Goal: Information Seeking & Learning: Understand process/instructions

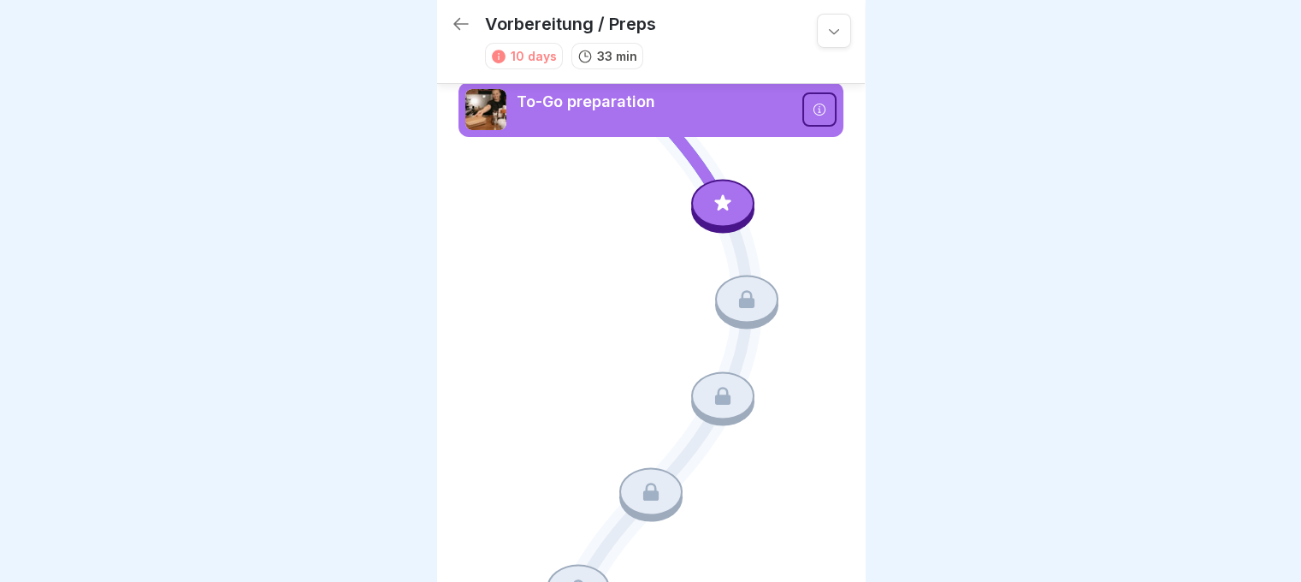
click at [459, 21] on icon at bounding box center [461, 24] width 21 height 21
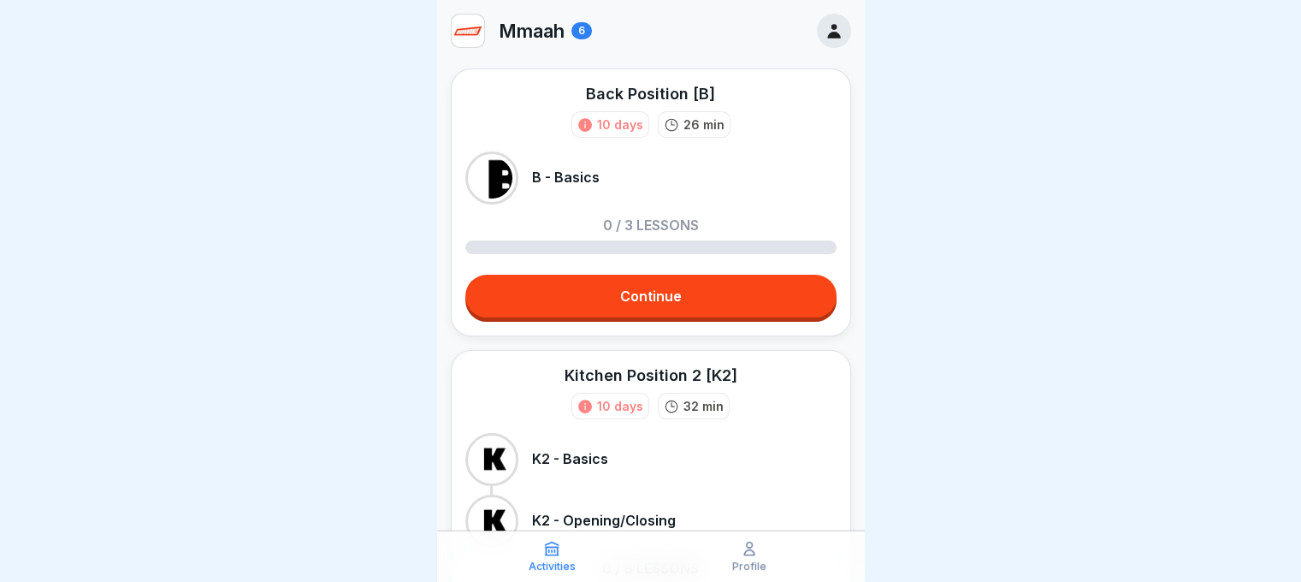
click at [626, 304] on link "Continue" at bounding box center [650, 296] width 371 height 43
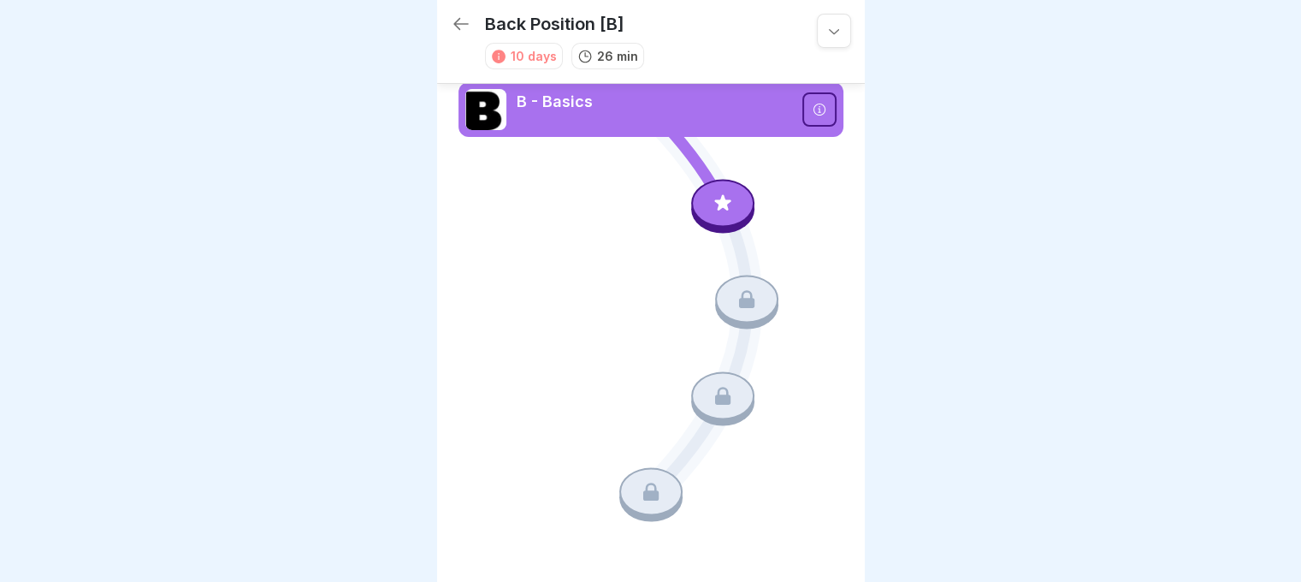
click at [712, 217] on div at bounding box center [722, 203] width 63 height 48
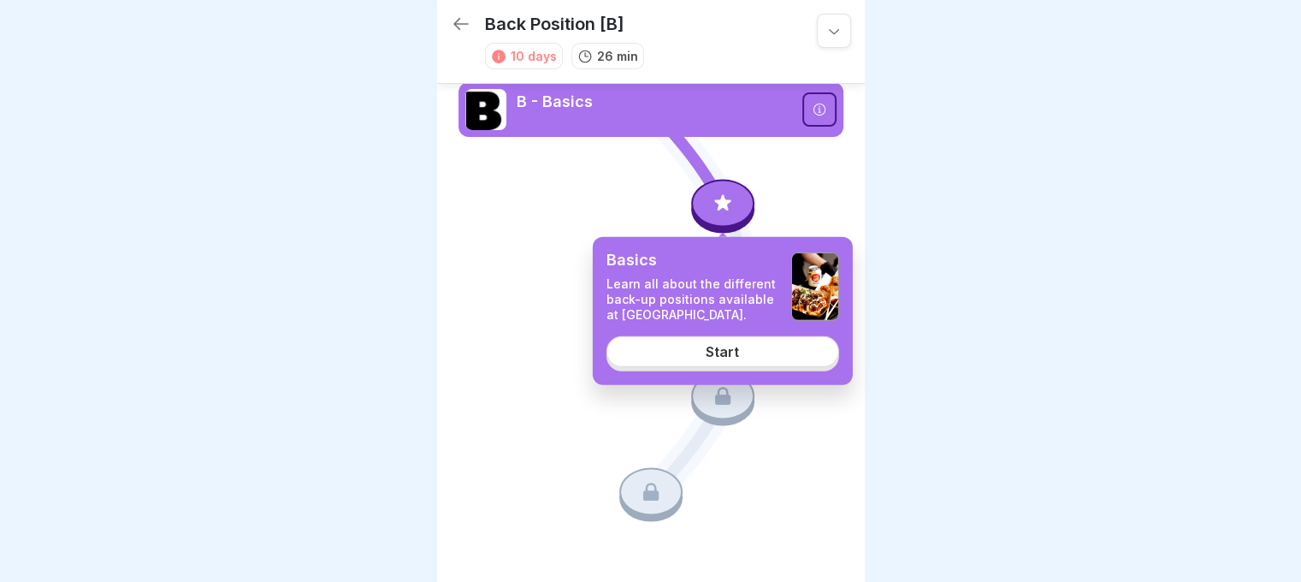
click at [722, 354] on div "Start" at bounding box center [722, 350] width 33 height 15
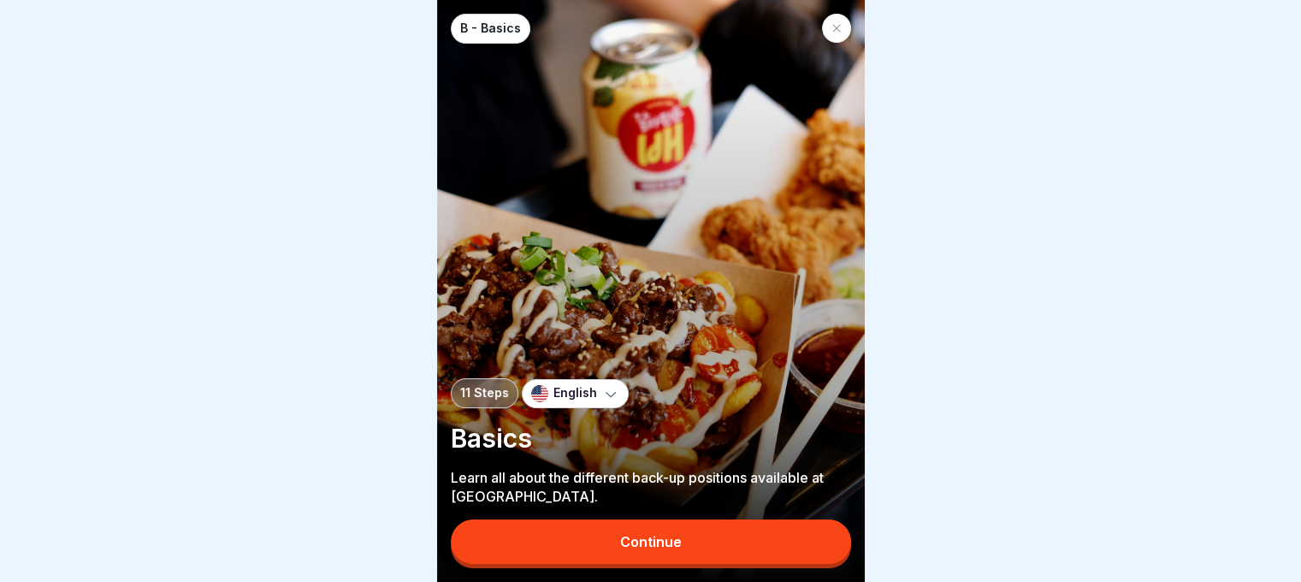
scroll to position [13, 0]
click at [734, 529] on button "Continue" at bounding box center [651, 541] width 400 height 44
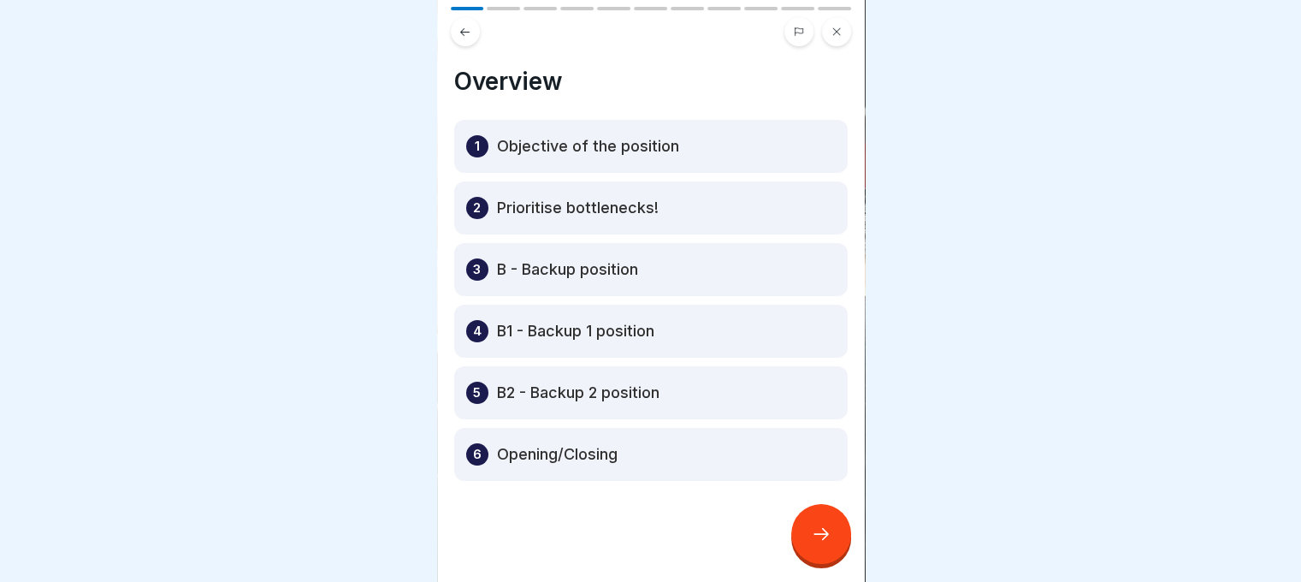
click at [815, 537] on icon at bounding box center [821, 533] width 21 height 21
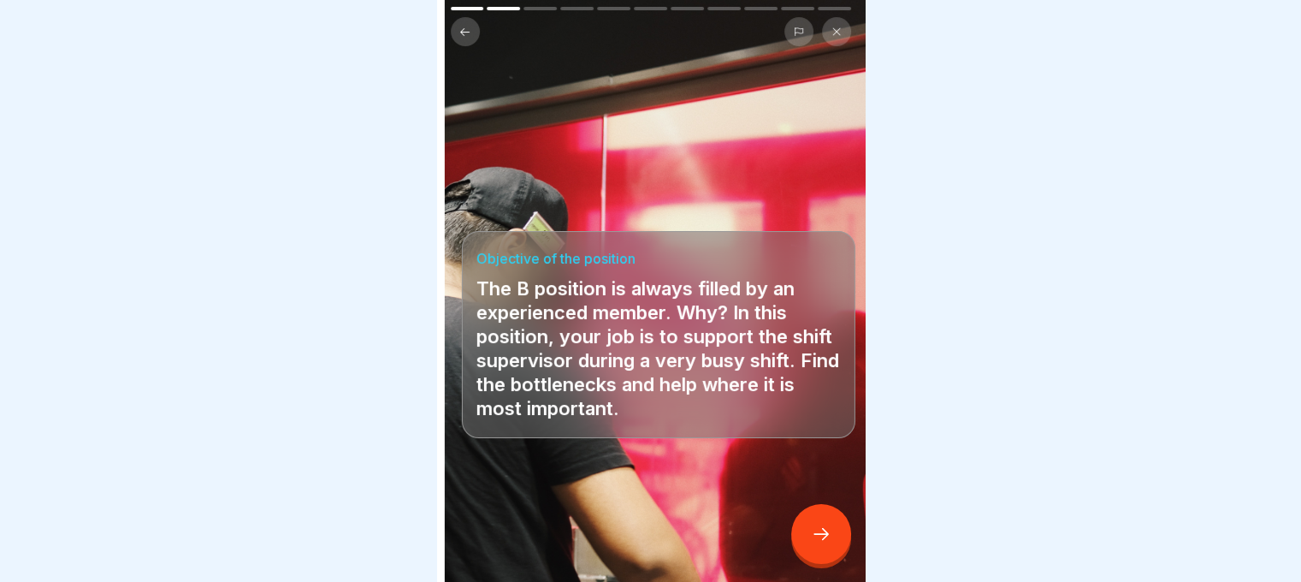
click at [717, 387] on p "The B position is always filled by an experienced member. Why? In this position…" at bounding box center [658, 348] width 364 height 144
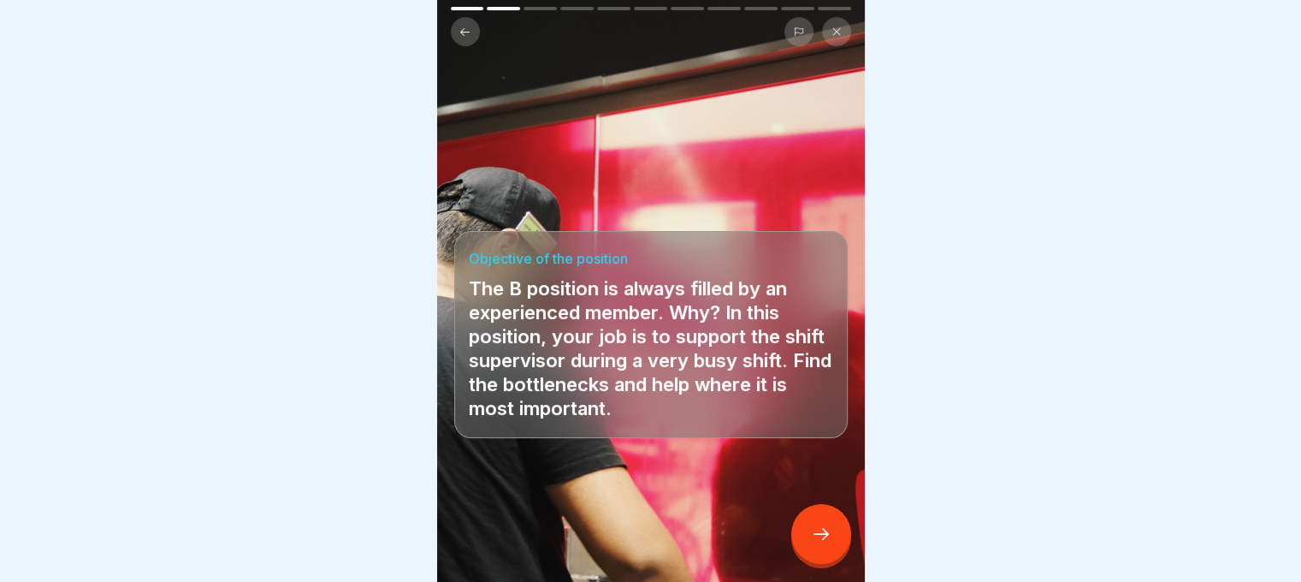
click at [824, 533] on icon at bounding box center [821, 533] width 21 height 21
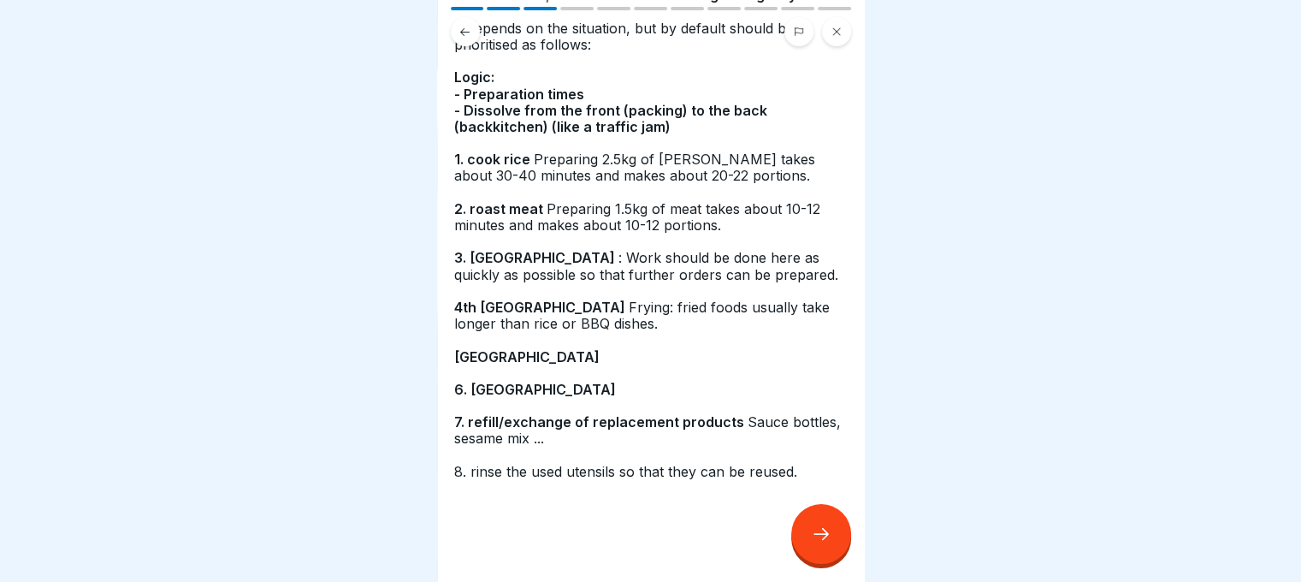
scroll to position [156, 0]
click at [819, 523] on div at bounding box center [821, 534] width 60 height 60
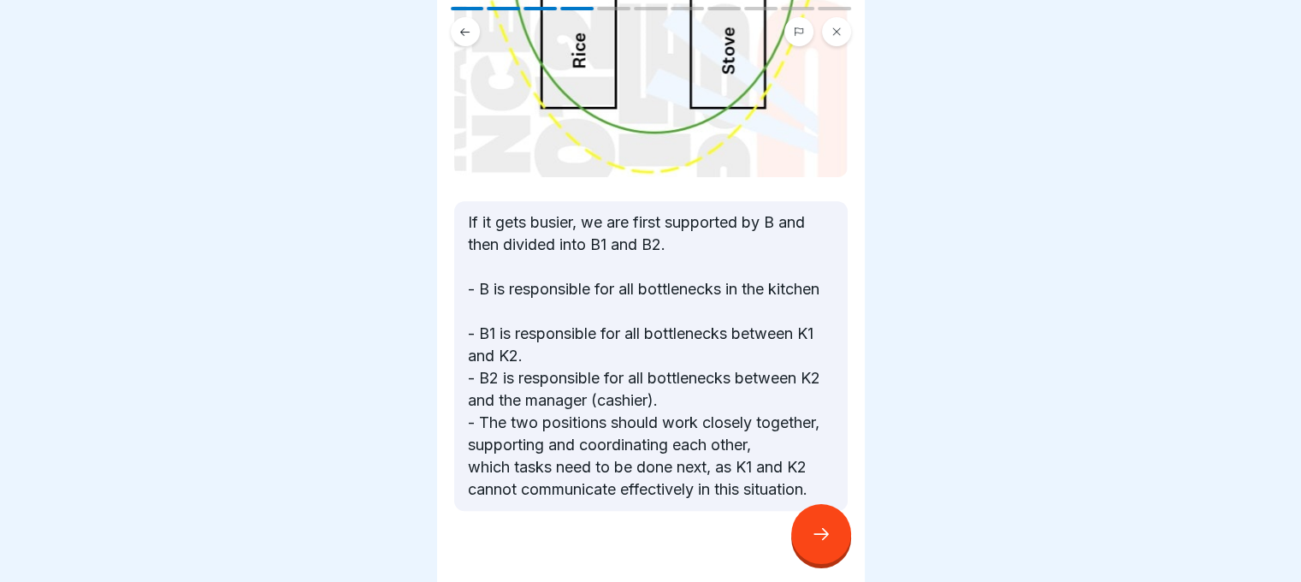
scroll to position [767, 0]
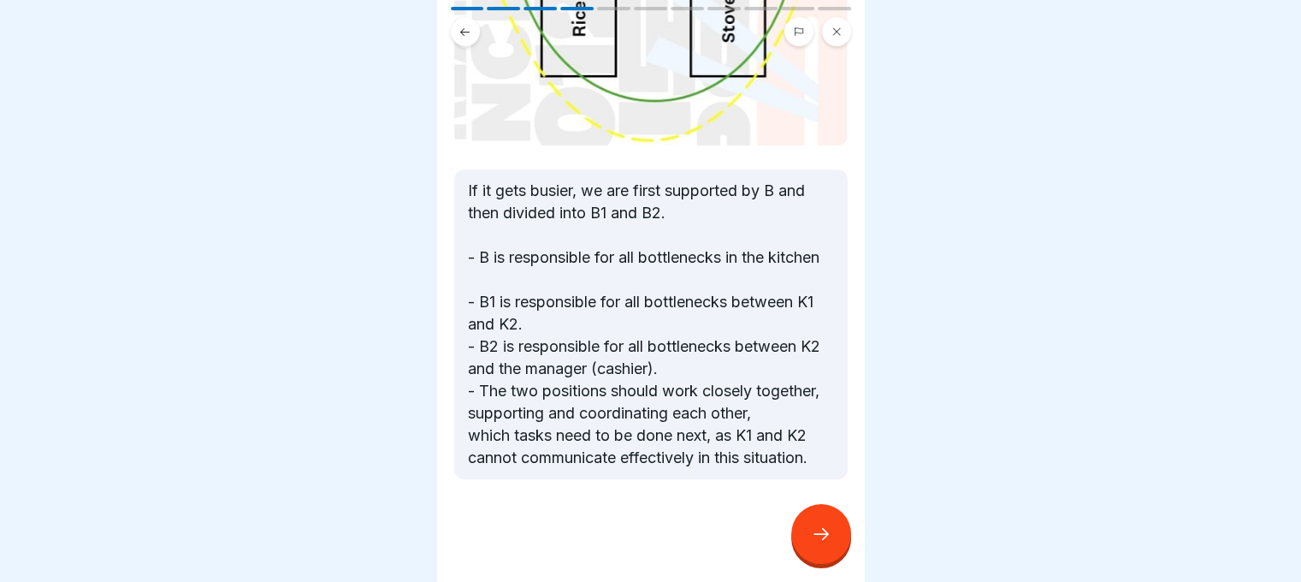
click at [829, 535] on icon at bounding box center [821, 533] width 21 height 21
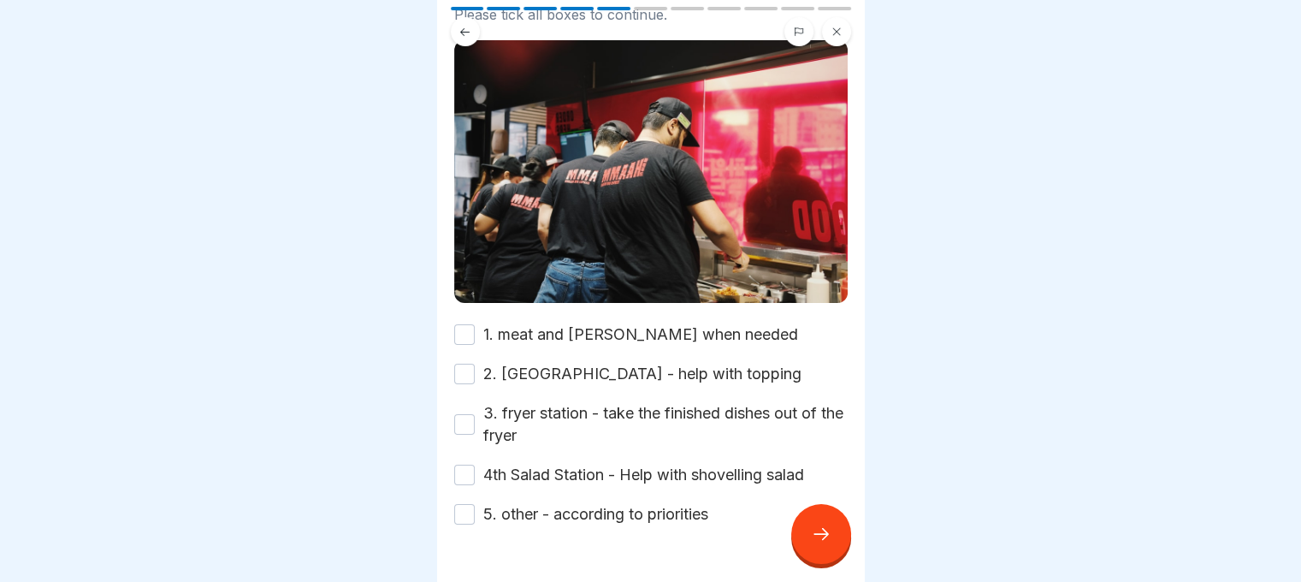
scroll to position [191, 0]
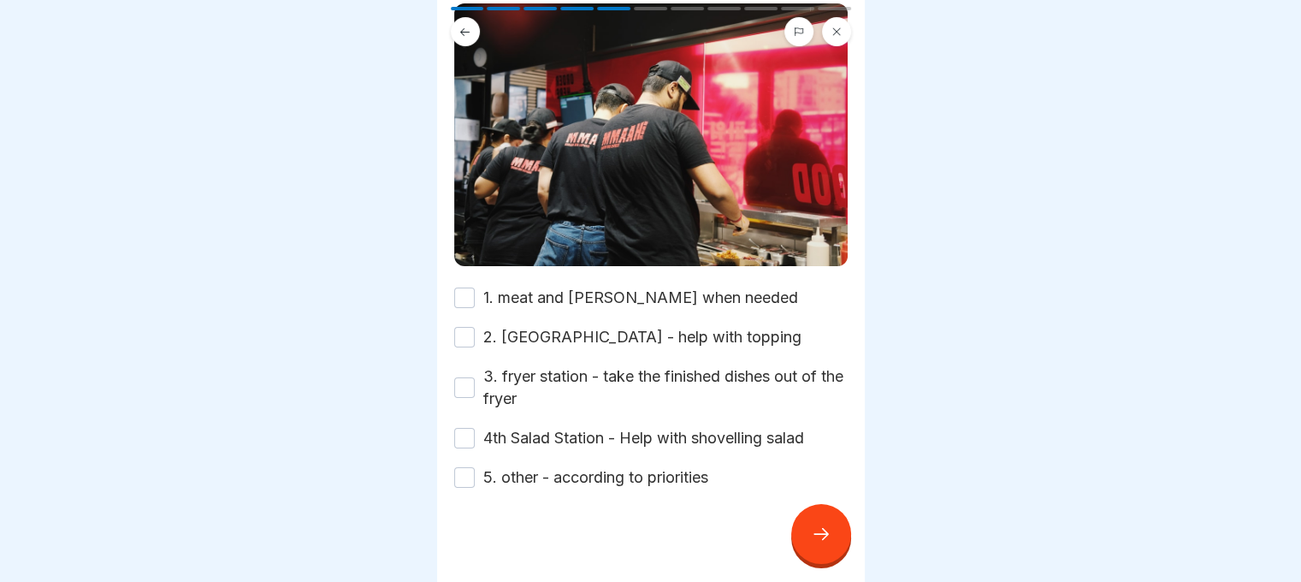
click at [513, 326] on label "2. [GEOGRAPHIC_DATA] - help with topping" at bounding box center [642, 337] width 318 height 22
click at [475, 327] on button "2. [GEOGRAPHIC_DATA] - help with topping" at bounding box center [464, 337] width 21 height 21
click at [467, 287] on button "1. meat and [PERSON_NAME] when needed" at bounding box center [464, 297] width 21 height 21
click at [464, 377] on button "3. fryer station - take the finished dishes out of the fryer" at bounding box center [464, 387] width 21 height 21
click at [470, 428] on button "4th Salad Station - Help with shovelling salad" at bounding box center [464, 438] width 21 height 21
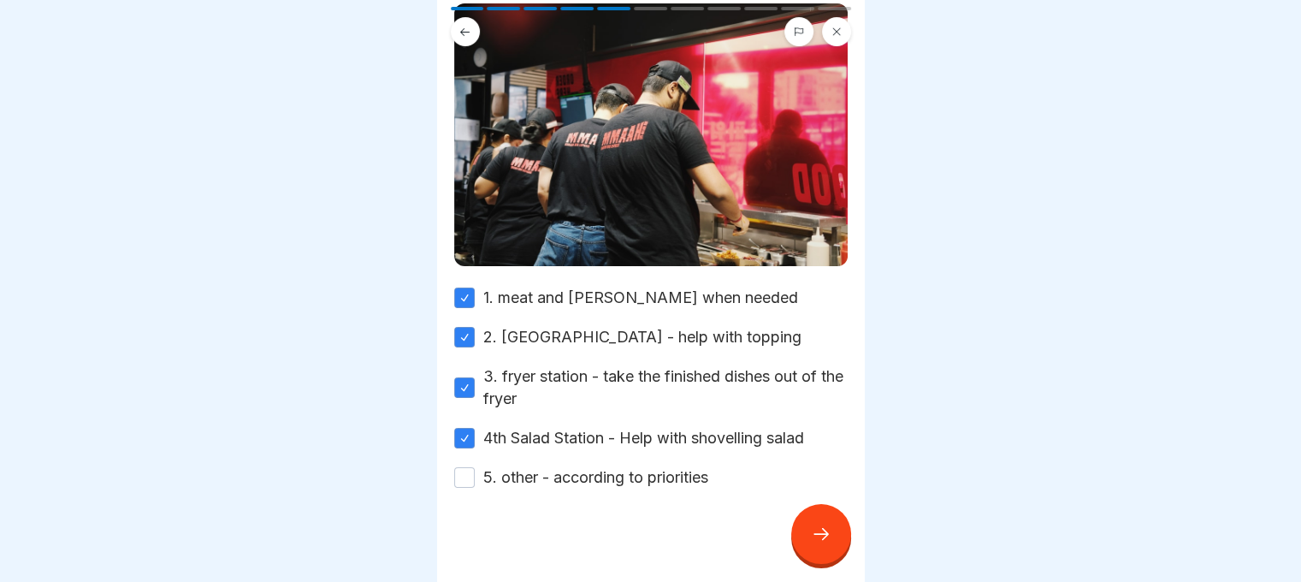
click at [459, 467] on button "5. other - according to priorities" at bounding box center [464, 477] width 21 height 21
click at [830, 529] on icon at bounding box center [821, 533] width 21 height 21
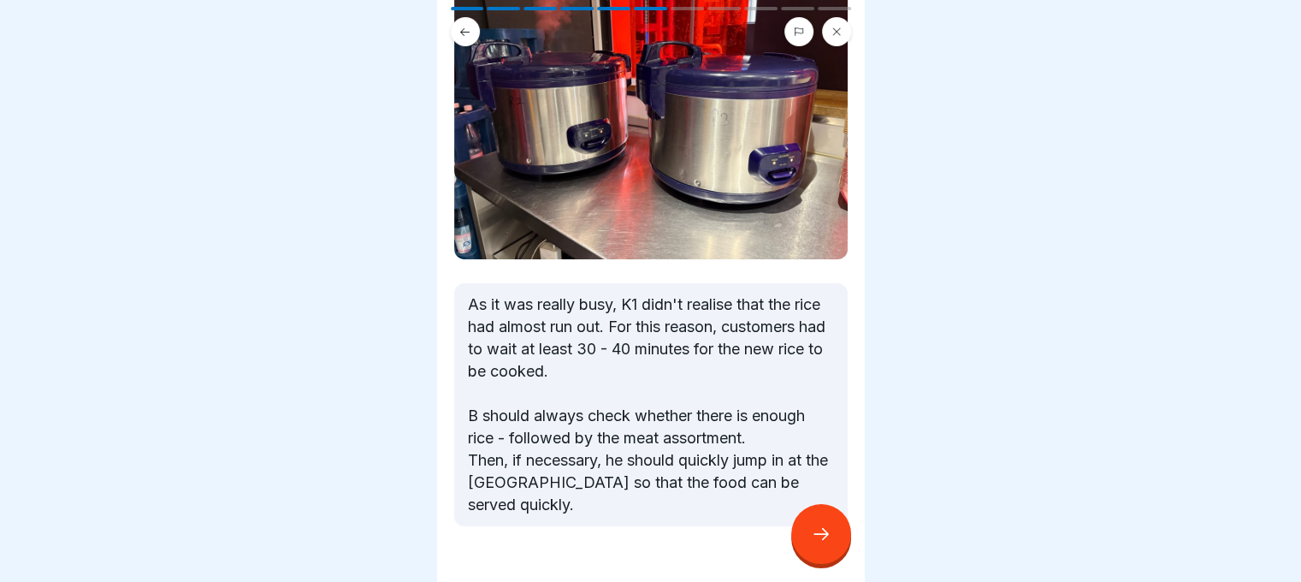
scroll to position [192, 0]
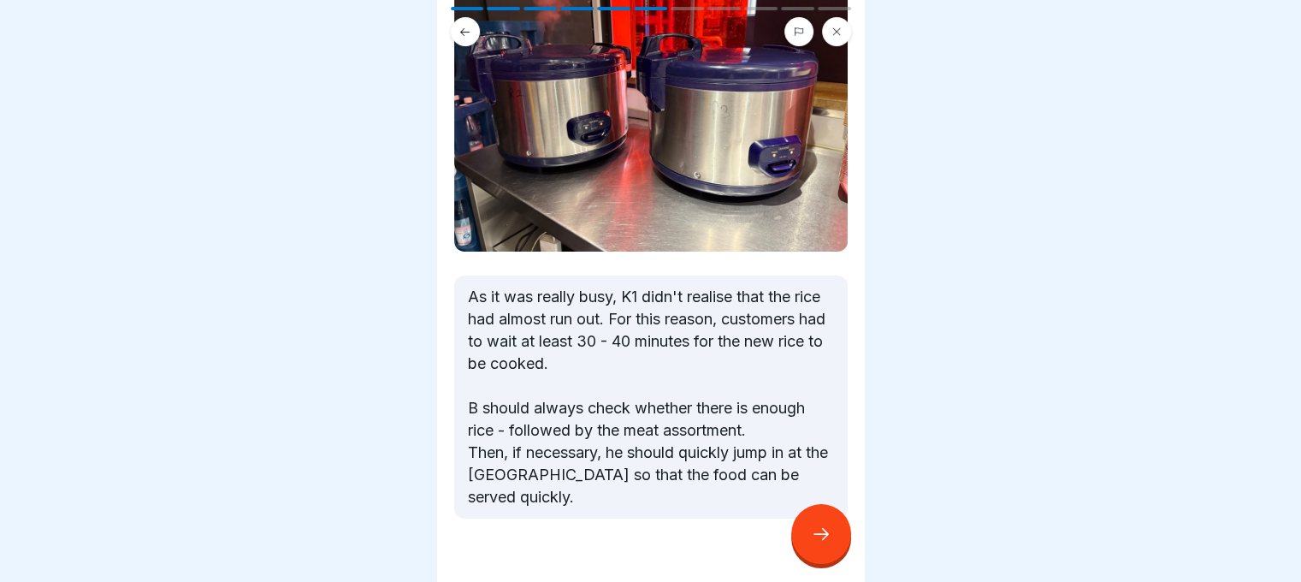
click at [809, 533] on div at bounding box center [821, 534] width 60 height 60
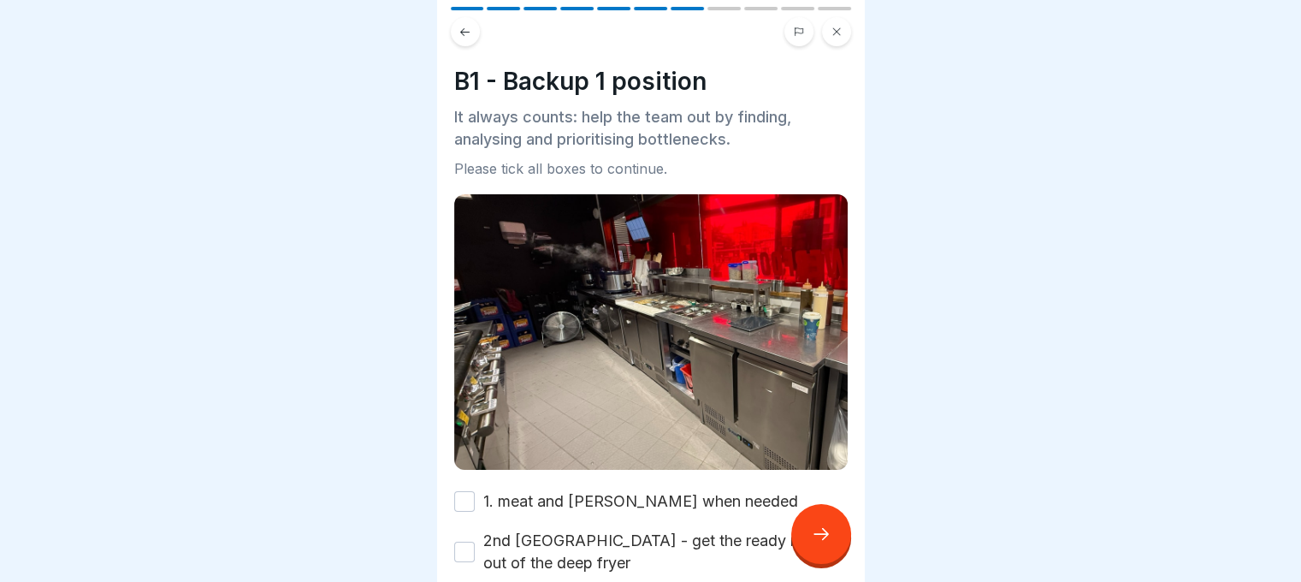
scroll to position [186, 0]
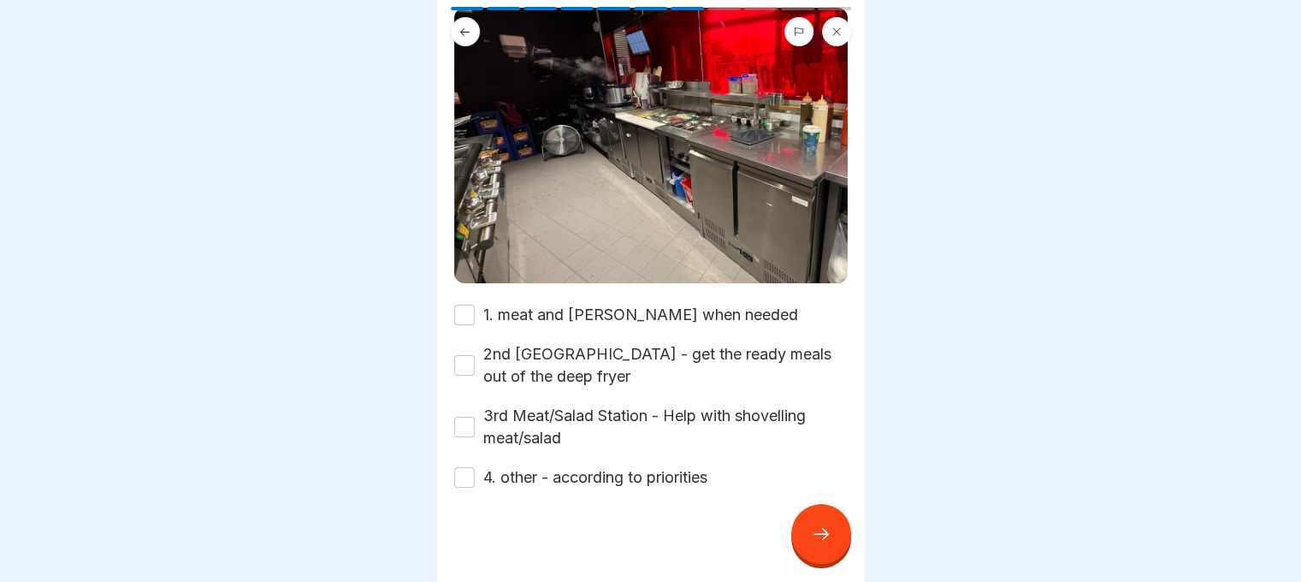
click at [466, 304] on button "1. meat and [PERSON_NAME] when needed" at bounding box center [464, 314] width 21 height 21
click at [463, 355] on button "2nd [GEOGRAPHIC_DATA] - get the ready meals out of the deep fryer" at bounding box center [464, 365] width 21 height 21
click at [463, 417] on button "3rd Meat/Salad Station - Help with shovelling meat/salad" at bounding box center [464, 427] width 21 height 21
click at [472, 467] on button "4. other - according to priorities" at bounding box center [464, 477] width 21 height 21
click at [822, 535] on icon at bounding box center [821, 533] width 21 height 21
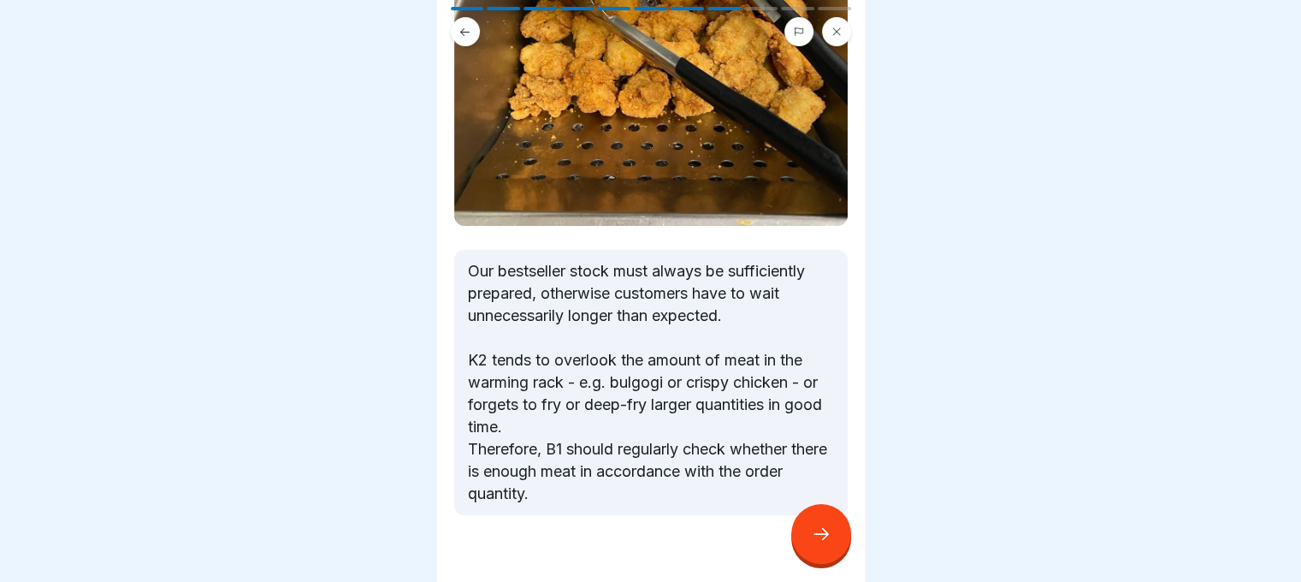
scroll to position [354, 0]
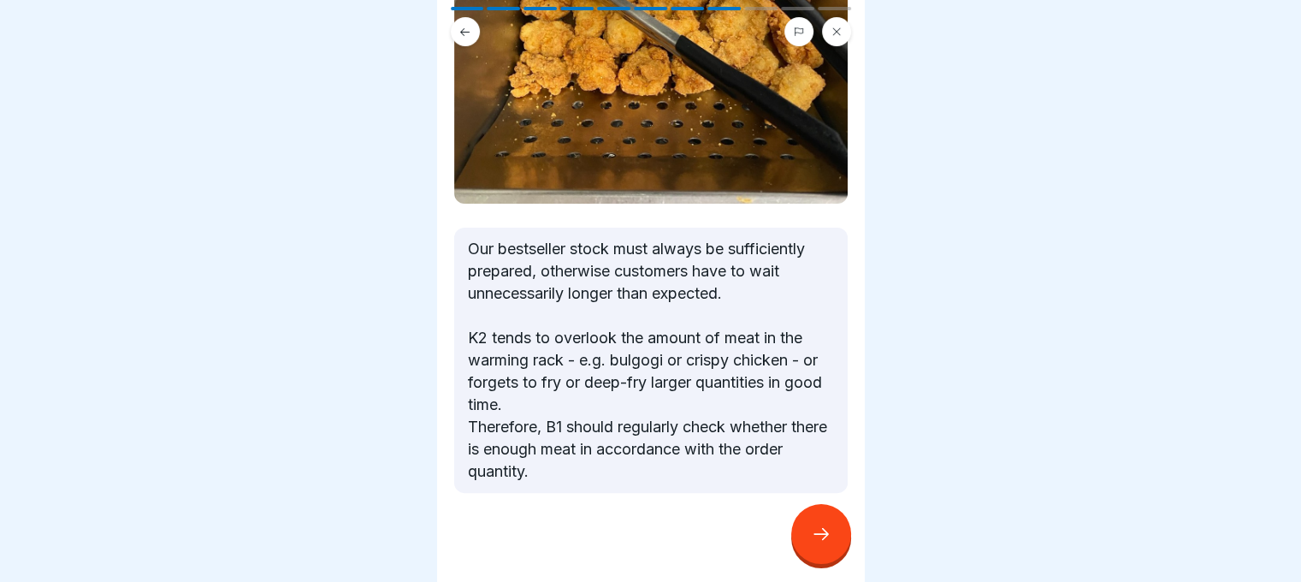
click at [835, 540] on div at bounding box center [821, 534] width 60 height 60
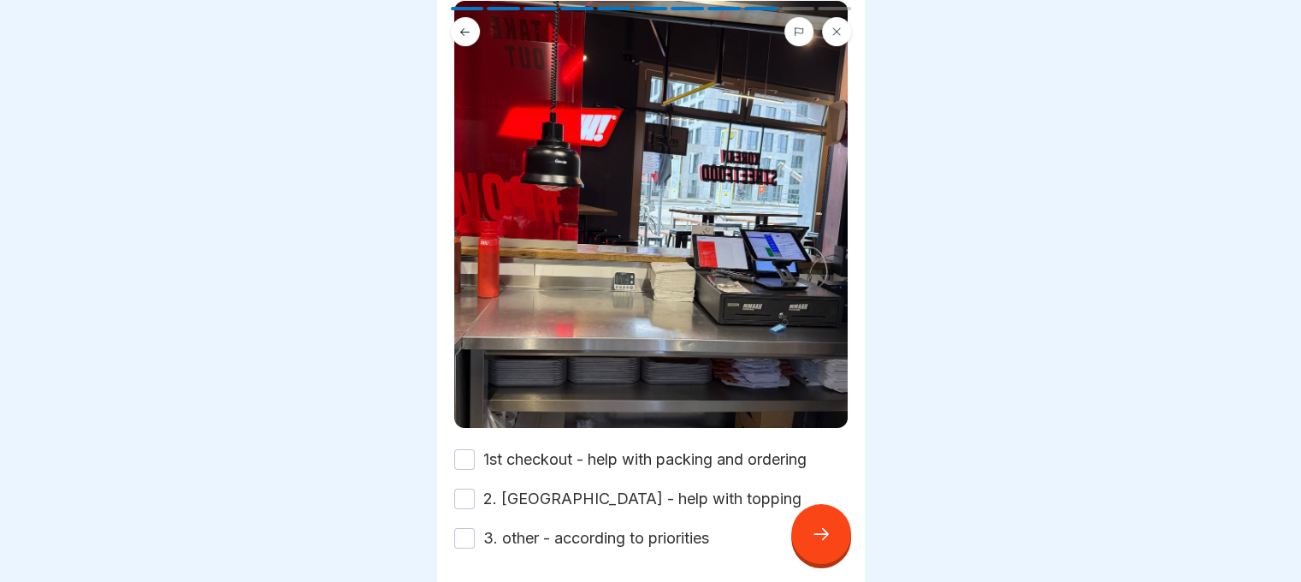
scroll to position [271, 0]
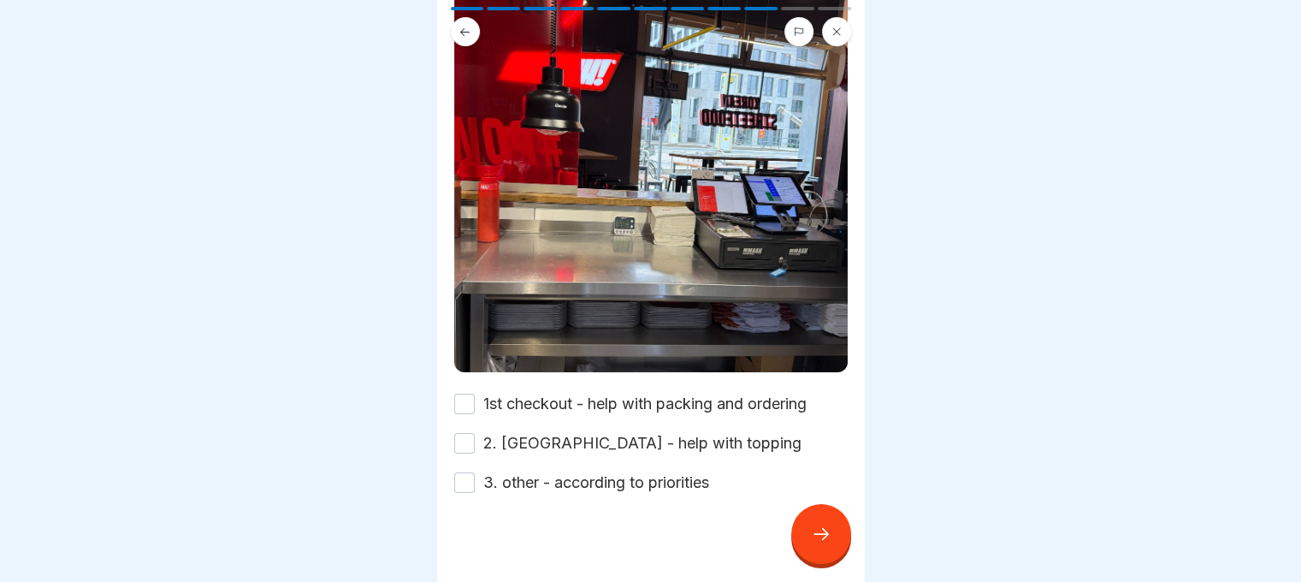
click at [467, 393] on button "1st checkout - help with packing and ordering" at bounding box center [464, 403] width 21 height 21
click at [466, 433] on button "2. [GEOGRAPHIC_DATA] - help with topping" at bounding box center [464, 443] width 21 height 21
click at [469, 472] on button "3. other - according to priorities" at bounding box center [464, 482] width 21 height 21
click at [814, 523] on div at bounding box center [821, 534] width 60 height 60
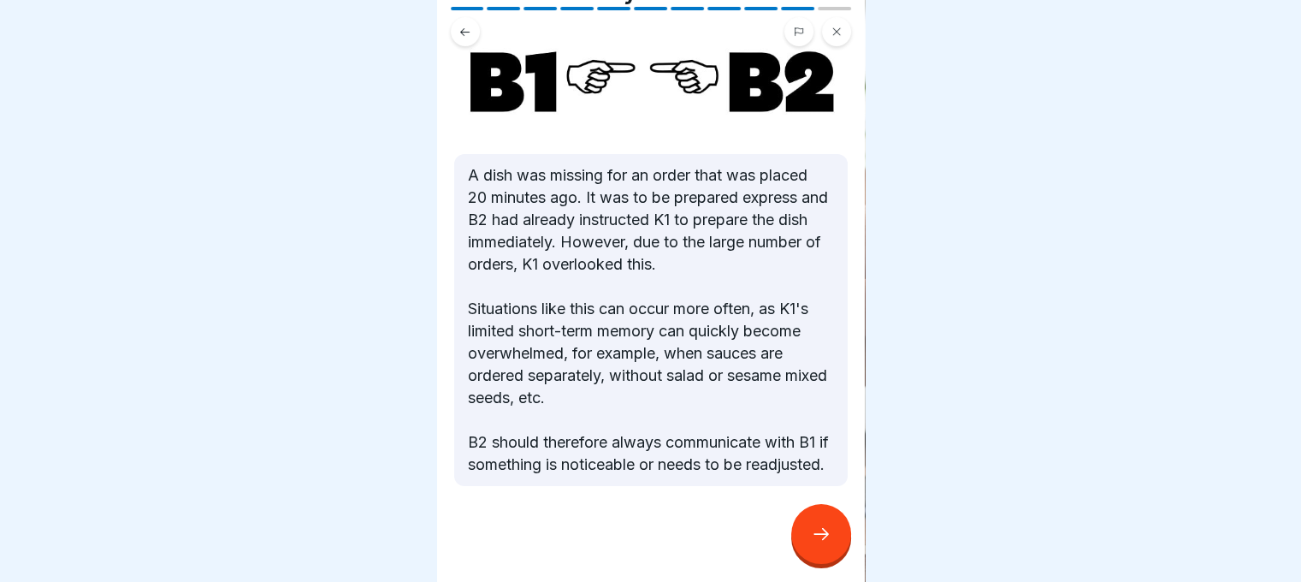
scroll to position [145, 0]
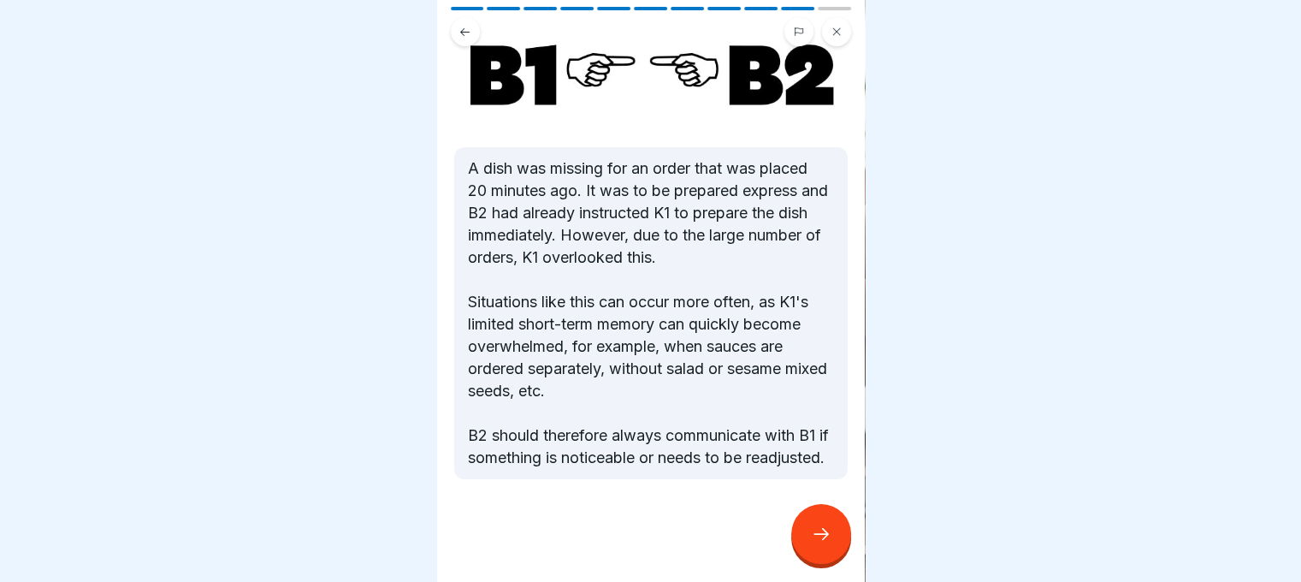
click at [815, 524] on div at bounding box center [821, 534] width 60 height 60
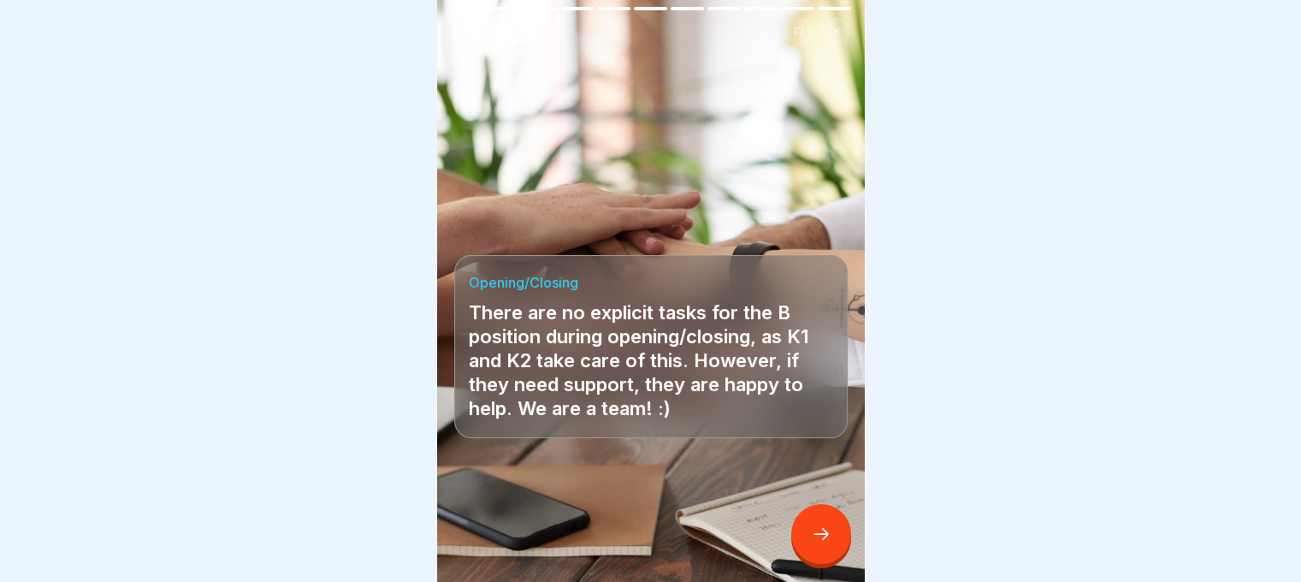
click at [824, 536] on icon at bounding box center [820, 534] width 15 height 12
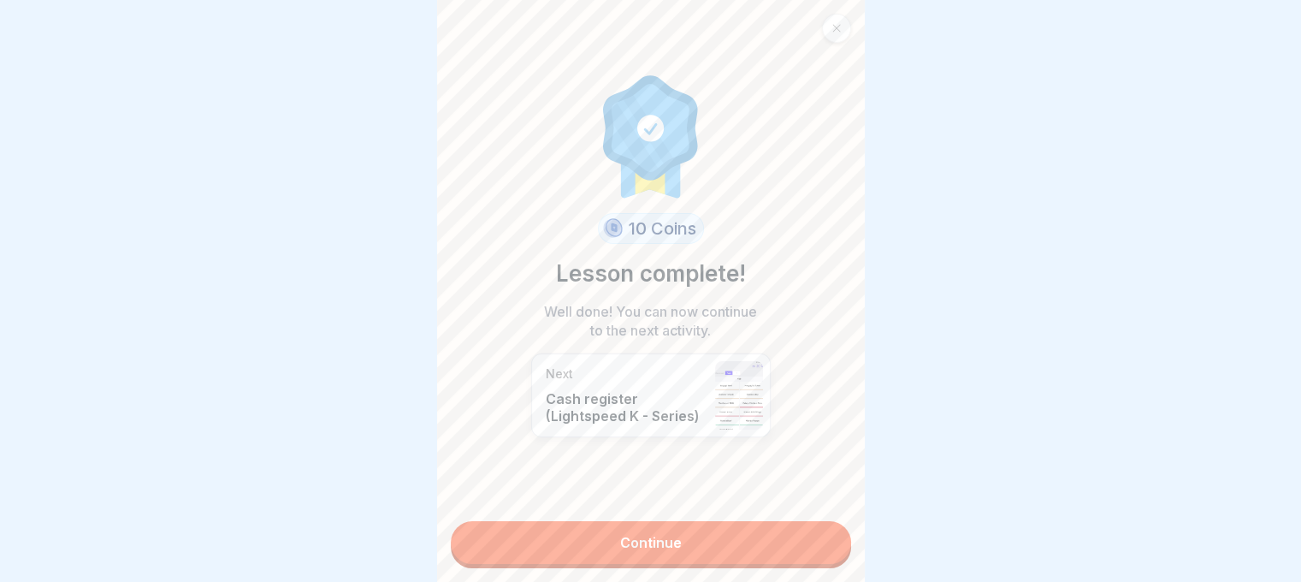
click at [772, 536] on link "Continue" at bounding box center [651, 542] width 400 height 43
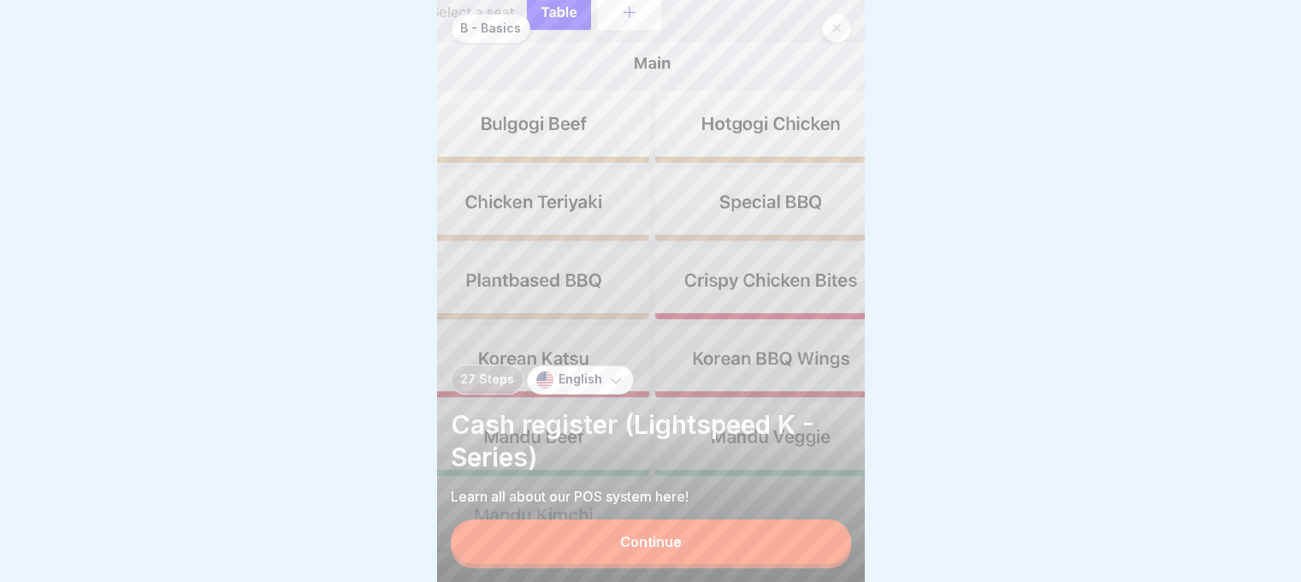
scroll to position [13, 0]
click at [725, 536] on button "Continue" at bounding box center [651, 541] width 400 height 44
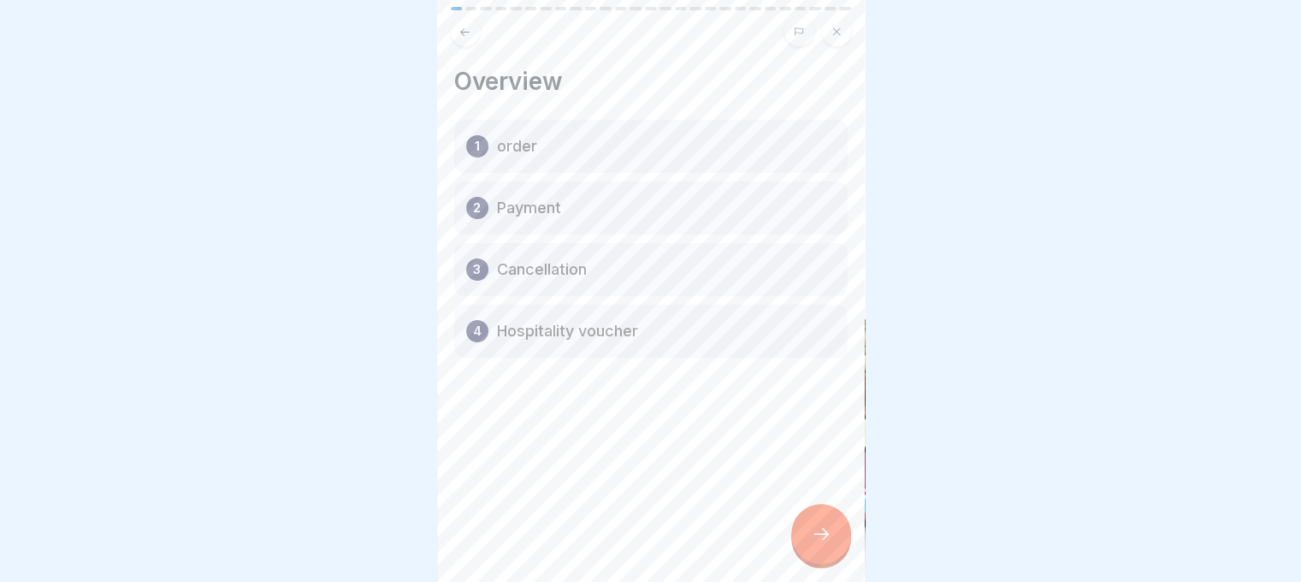
click at [828, 529] on icon at bounding box center [821, 533] width 21 height 21
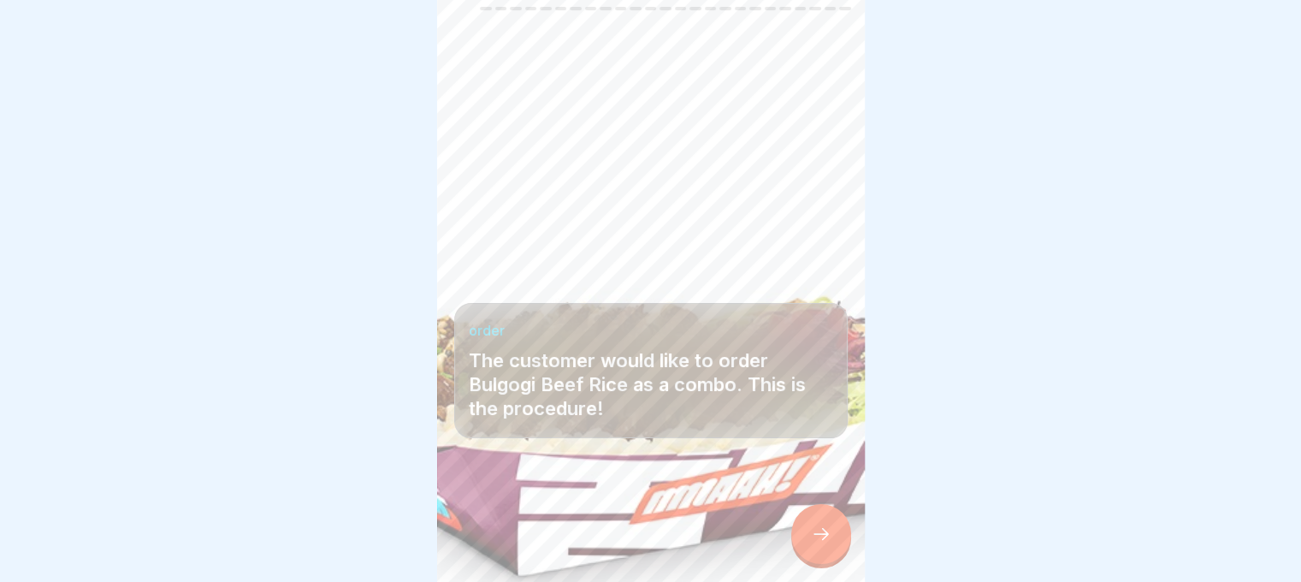
click at [820, 533] on icon at bounding box center [821, 533] width 21 height 21
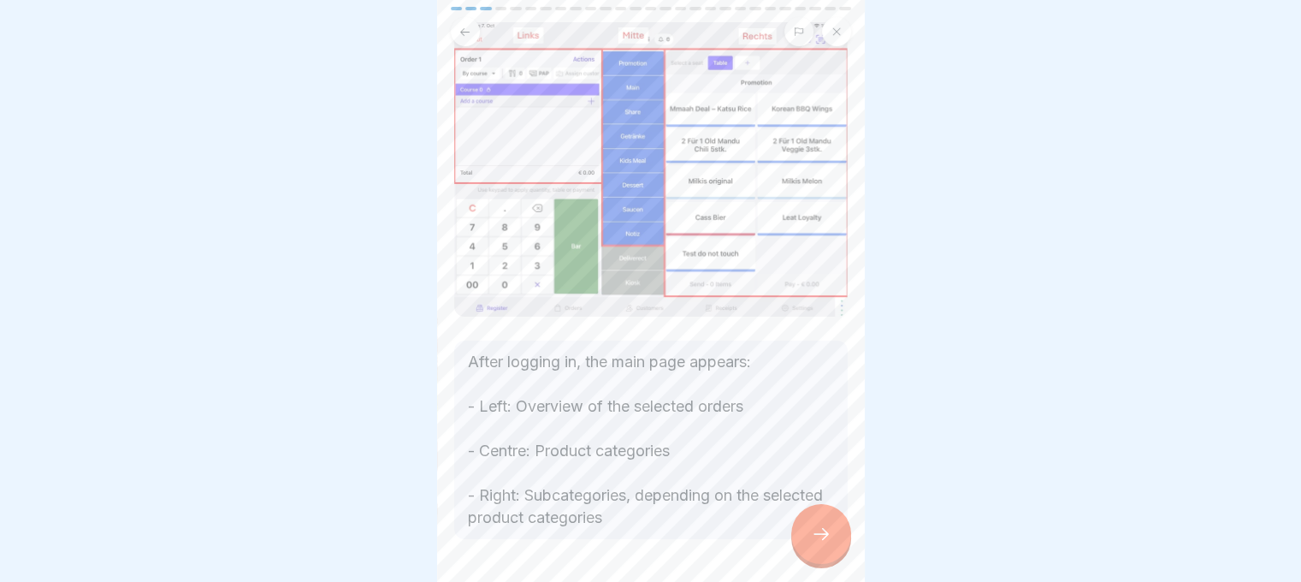
scroll to position [0, 0]
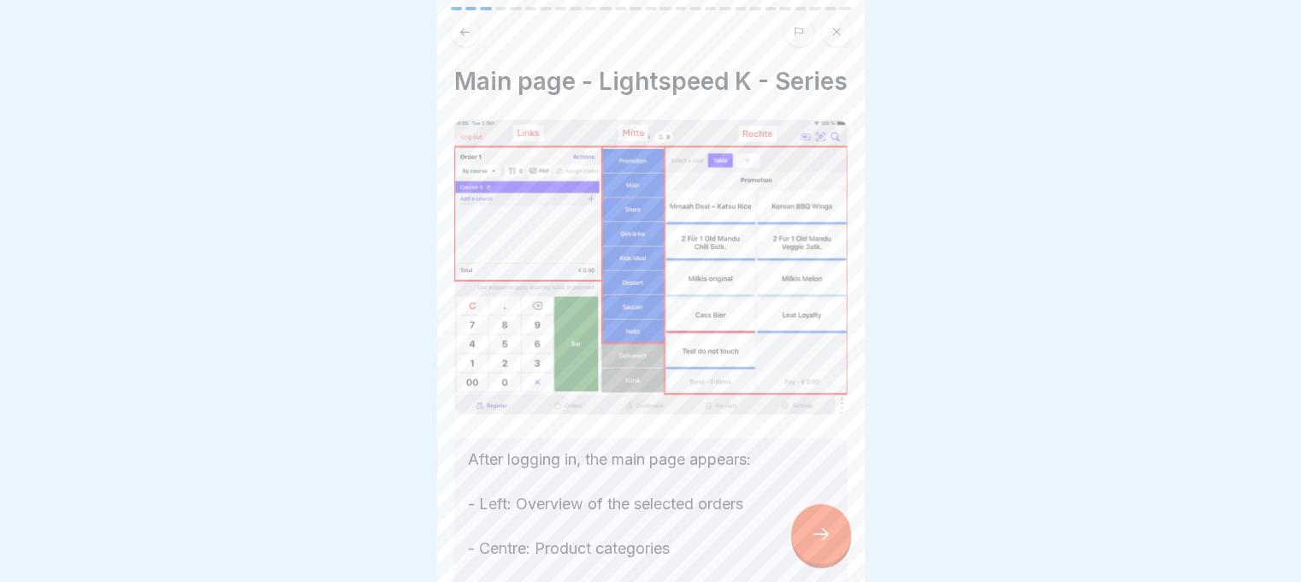
click at [818, 553] on div at bounding box center [821, 534] width 60 height 60
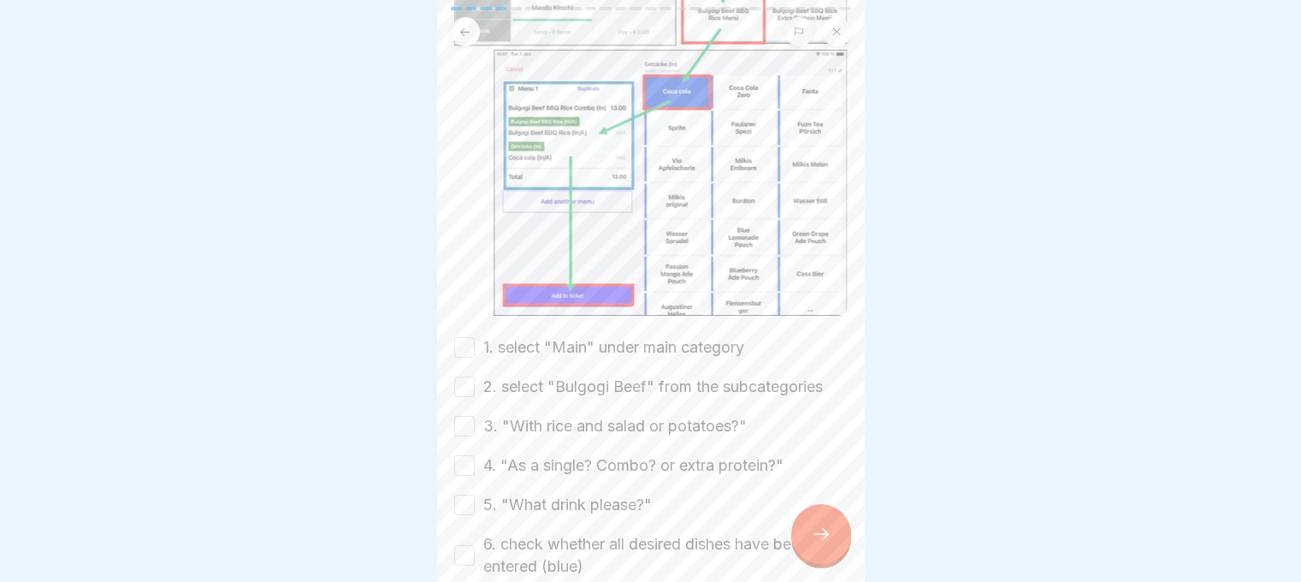
scroll to position [406, 0]
click at [463, 336] on button "1. select "Main" under main category" at bounding box center [464, 346] width 21 height 21
click at [470, 375] on button "2. select "Bulgogi Beef" from the subcategories" at bounding box center [464, 385] width 21 height 21
click at [466, 415] on button "3. "With rice and salad or potatoes?"" at bounding box center [464, 425] width 21 height 21
click at [466, 454] on button "4. "As a single? Combo? or extra protein?"" at bounding box center [464, 464] width 21 height 21
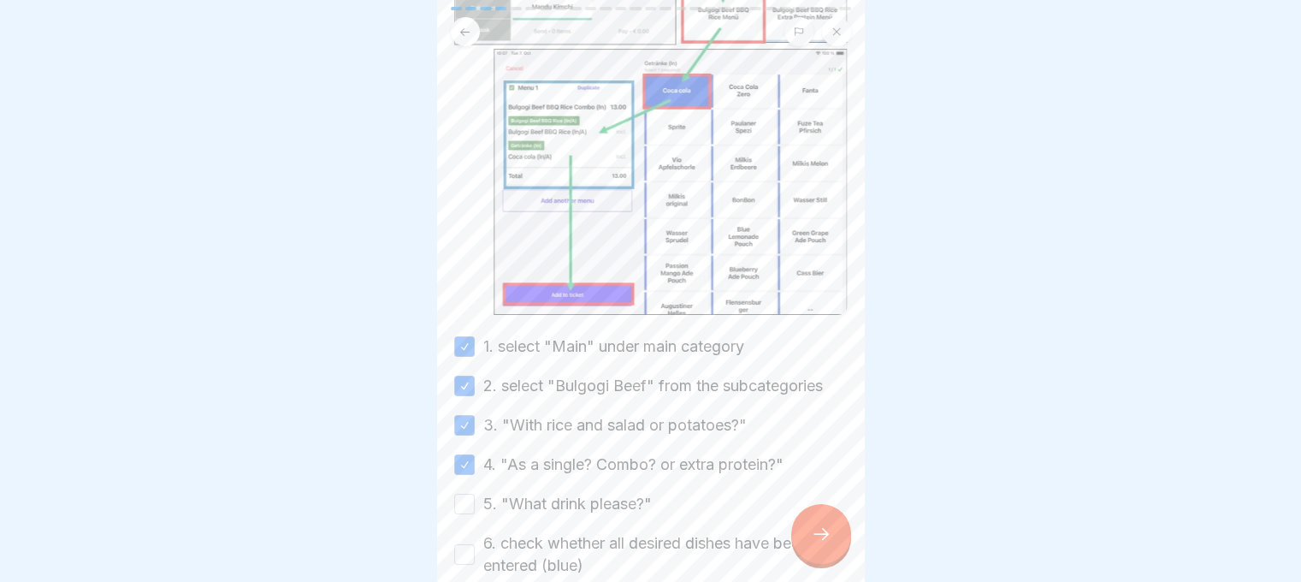
scroll to position [0, 0]
click at [476, 493] on div "5. "What drink please?"" at bounding box center [553, 504] width 198 height 22
click at [465, 493] on button "5. "What drink please?"" at bounding box center [464, 503] width 21 height 21
click at [465, 544] on button "6. check whether all desired dishes have been entered (blue)" at bounding box center [464, 554] width 21 height 21
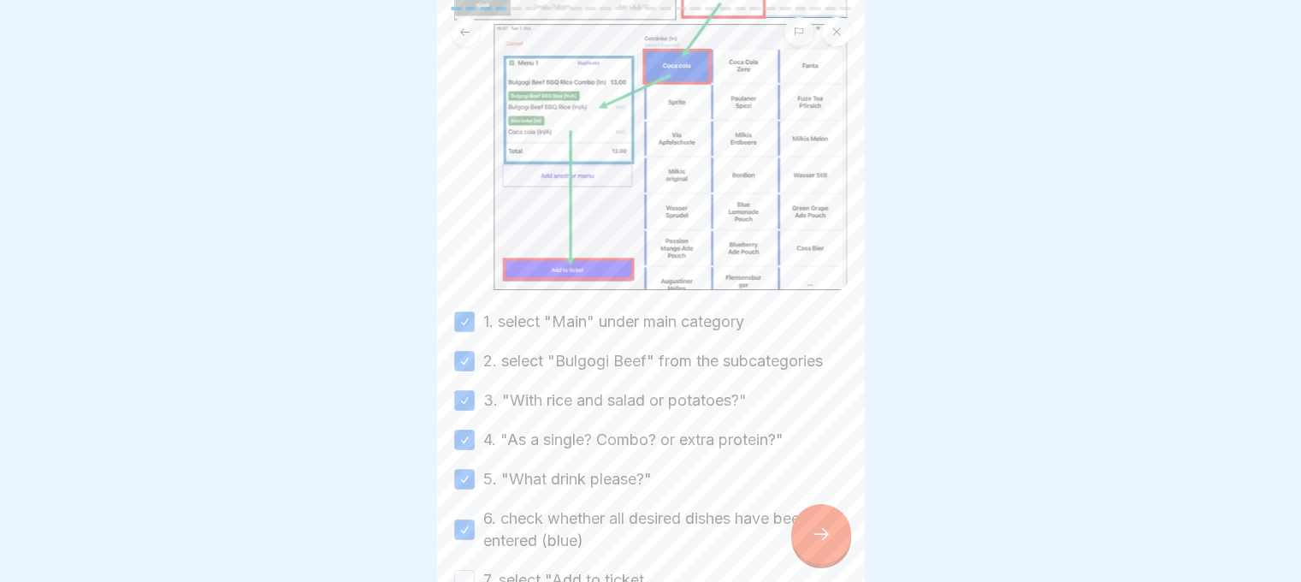
scroll to position [434, 0]
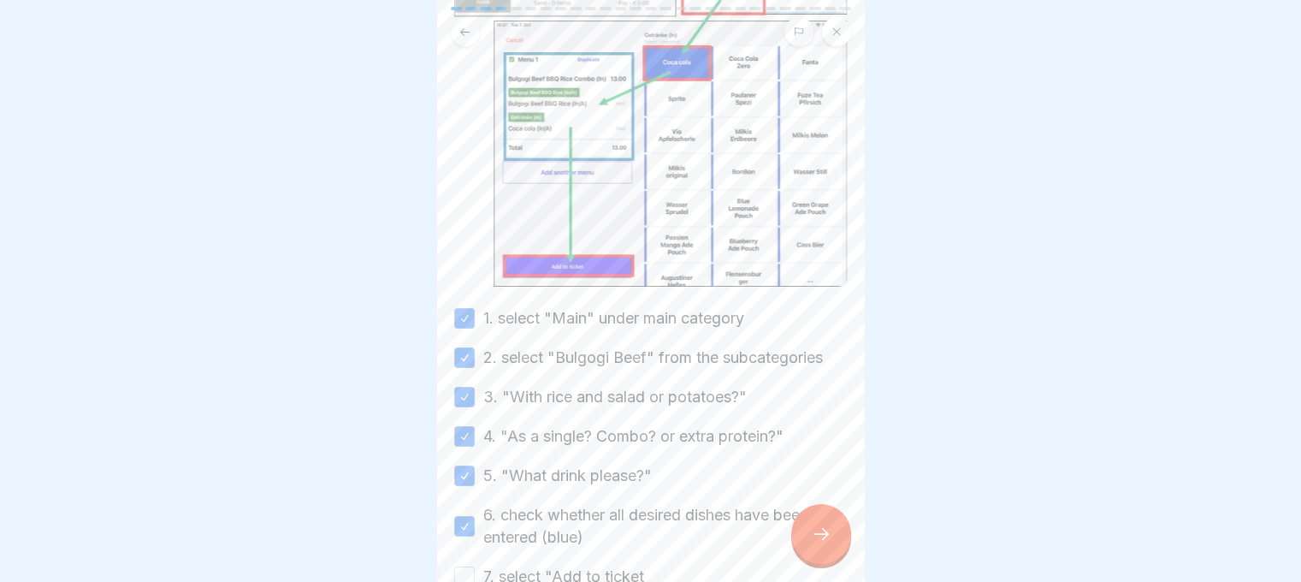
click at [467, 566] on button "7. select "Add to ticket" at bounding box center [464, 576] width 21 height 21
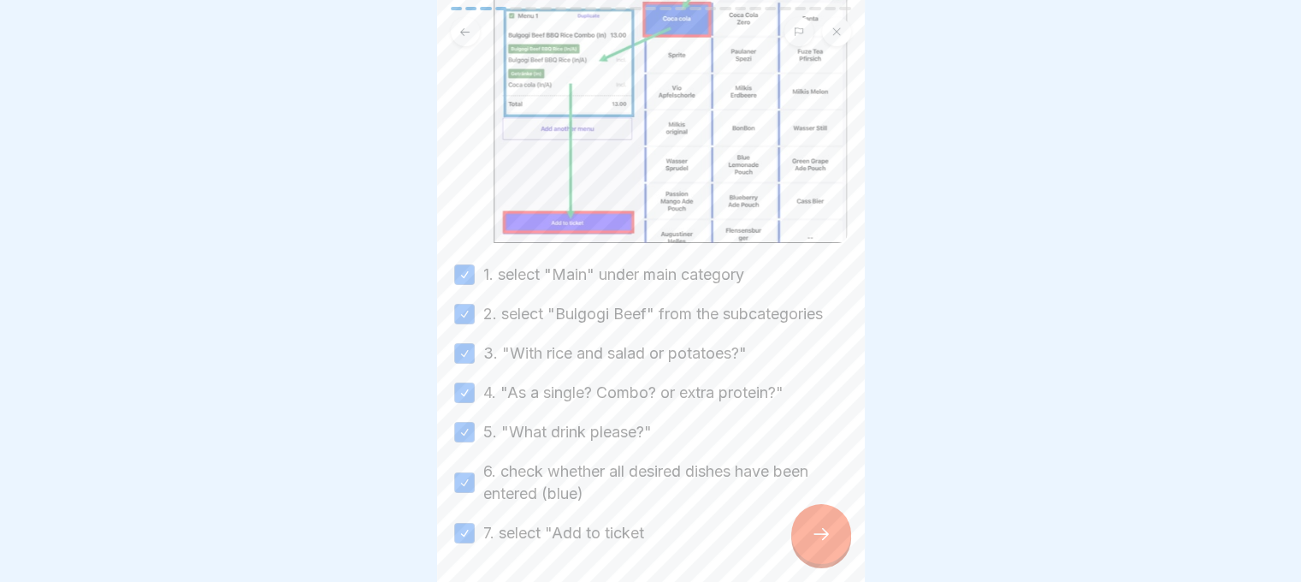
scroll to position [493, 0]
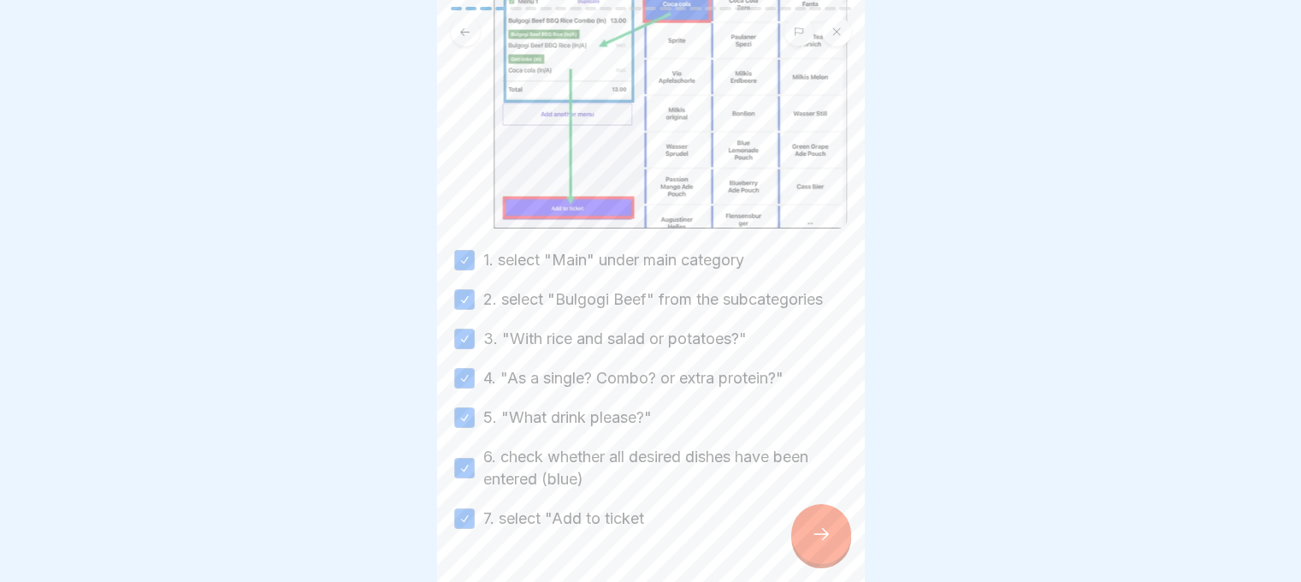
click at [818, 535] on div at bounding box center [821, 534] width 60 height 60
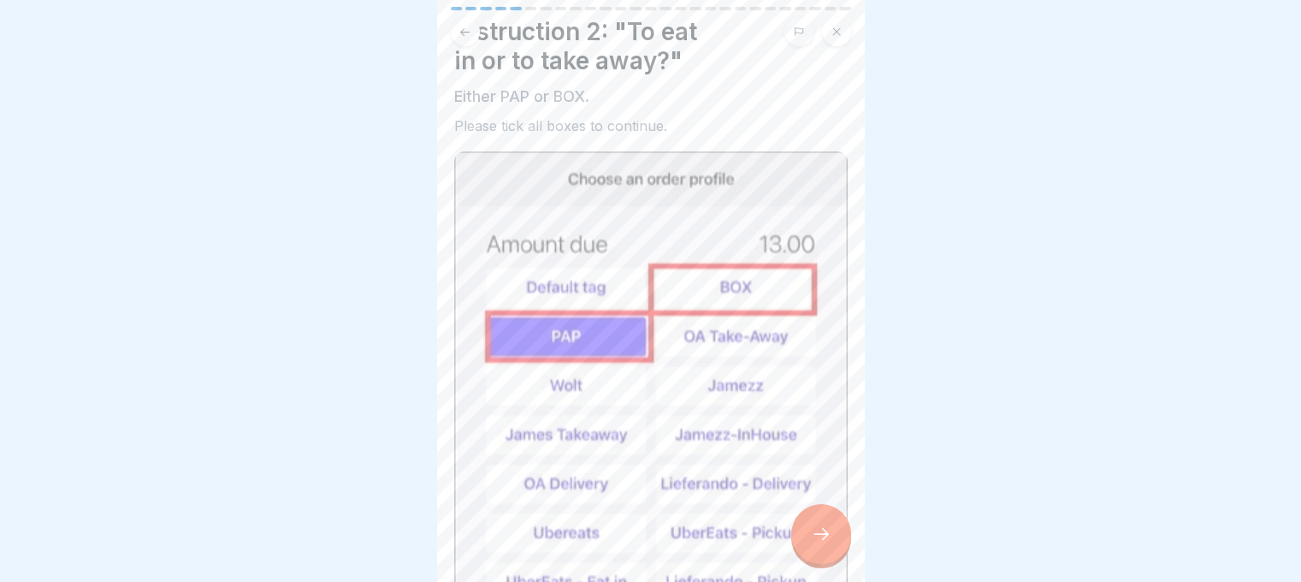
scroll to position [0, 0]
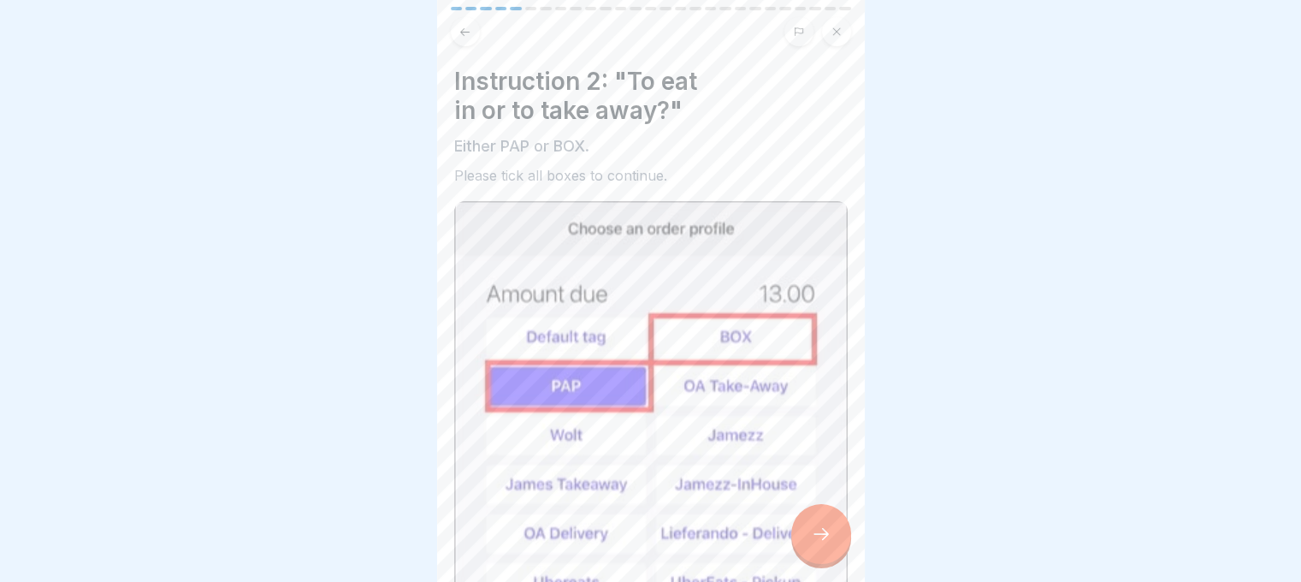
click at [739, 153] on p "Either PAP or BOX." at bounding box center [650, 146] width 393 height 22
drag, startPoint x: 1129, startPoint y: 85, endPoint x: 352, endPoint y: 393, distance: 835.7
click at [352, 393] on div at bounding box center [650, 291] width 1301 height 582
click at [830, 35] on button at bounding box center [836, 31] width 29 height 29
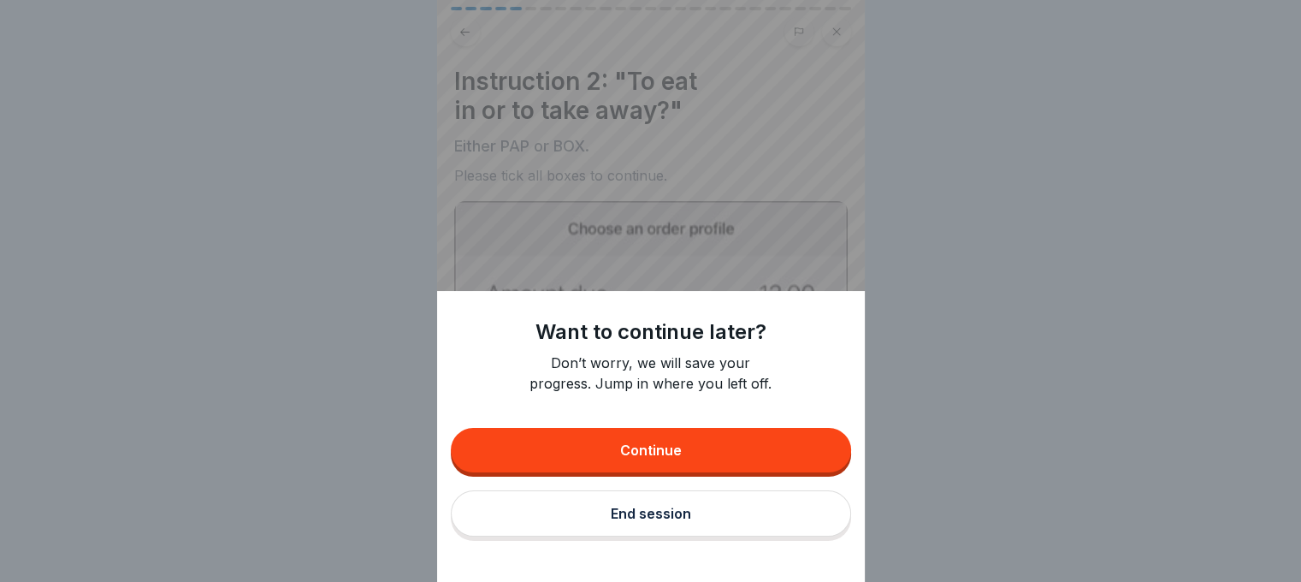
click at [637, 521] on div "End session" at bounding box center [651, 512] width 80 height 15
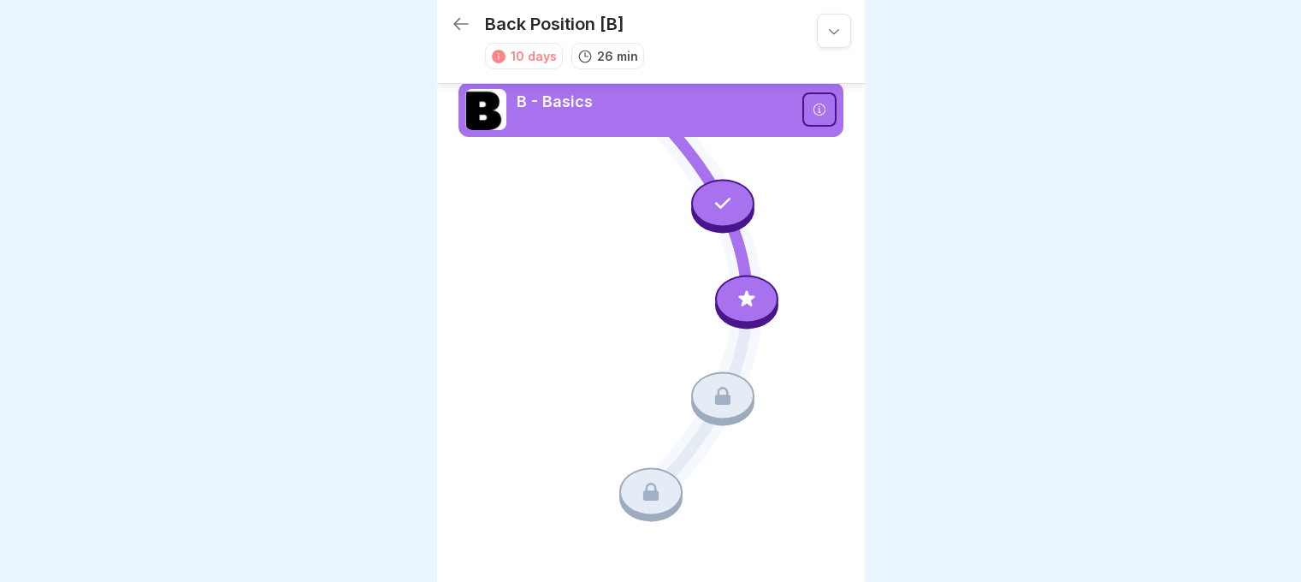
scroll to position [10, 0]
